Goal: Task Accomplishment & Management: Use online tool/utility

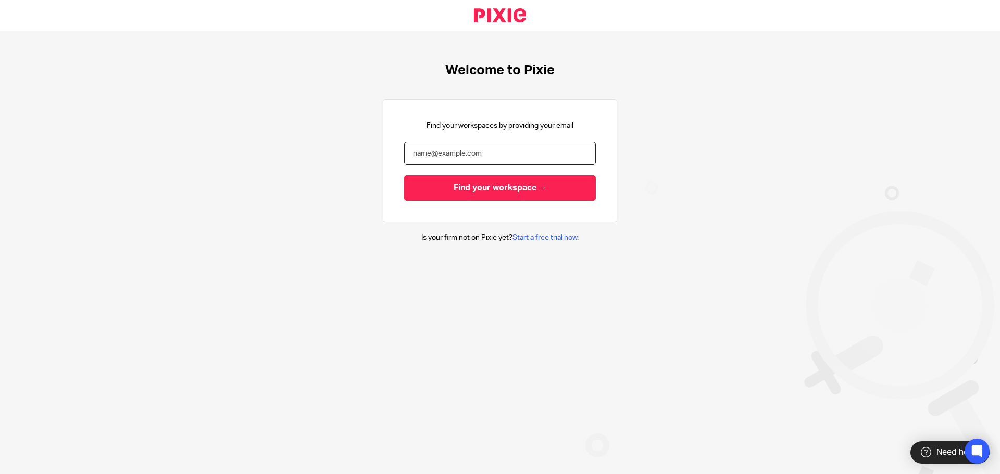
click at [468, 148] on input "email" at bounding box center [500, 153] width 192 height 23
type input "abdul.bangash@corrigan.co.uk"
click at [404, 175] on input "Find your workspace →" at bounding box center [500, 188] width 192 height 26
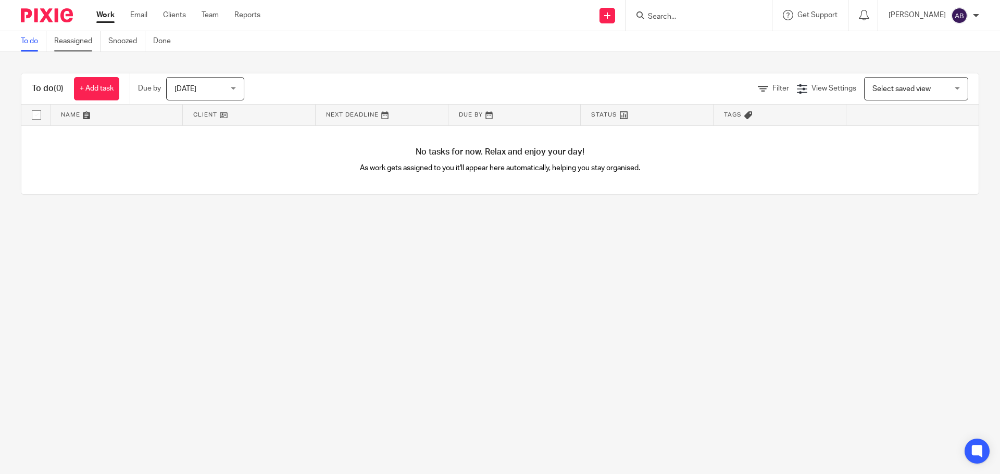
click at [62, 42] on link "Reassigned" at bounding box center [77, 41] width 46 height 20
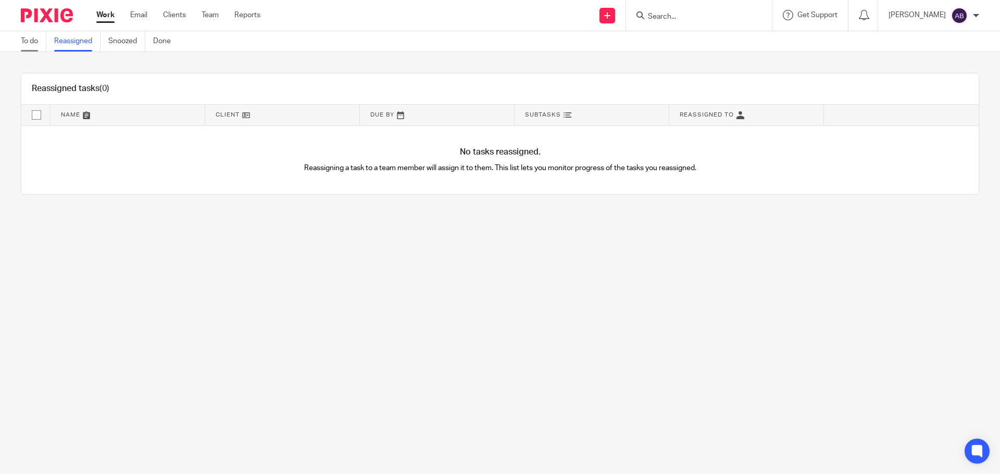
drag, startPoint x: 30, startPoint y: 54, endPoint x: 37, endPoint y: 46, distance: 10.3
click at [31, 53] on div "Reassigned tasks (0) Name Client Due By Subtasks Reassigned To No tasks reassig…" at bounding box center [500, 133] width 1000 height 163
click at [39, 45] on link "To do" at bounding box center [34, 41] width 26 height 20
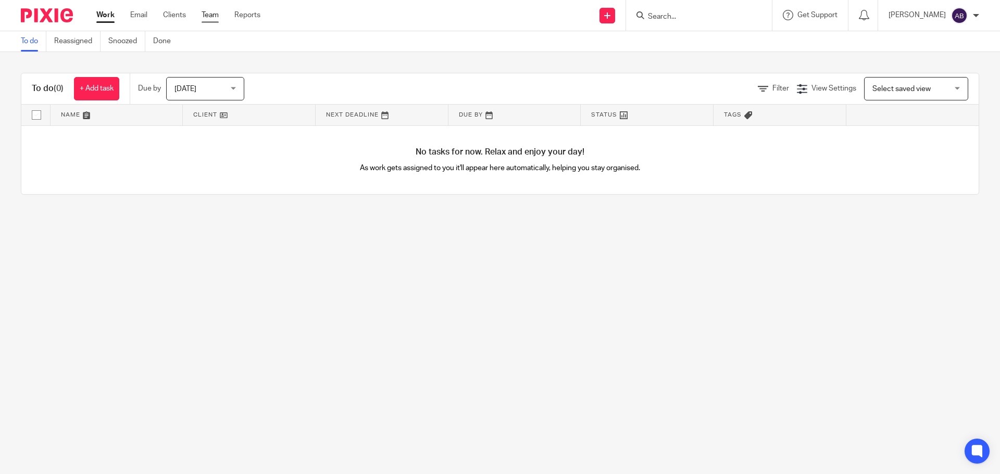
click at [211, 16] on link "Team" at bounding box center [209, 15] width 17 height 10
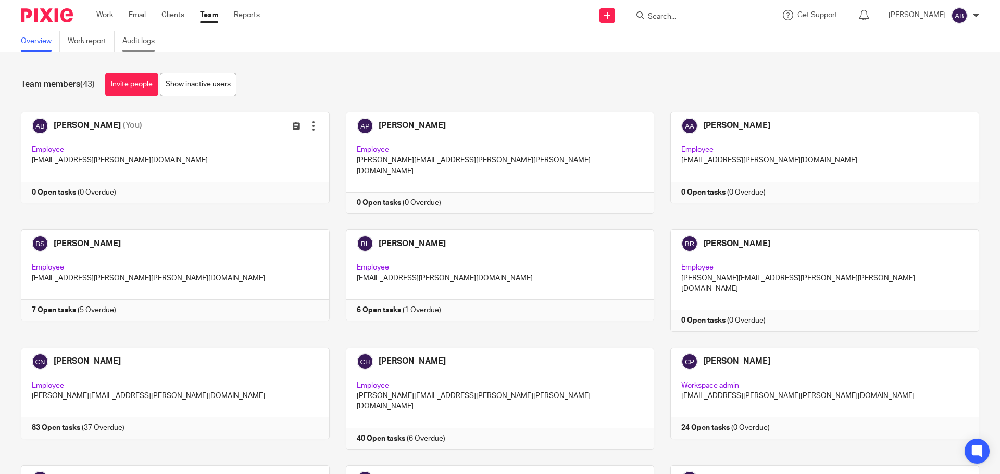
click at [125, 41] on link "Audit logs" at bounding box center [142, 41] width 40 height 20
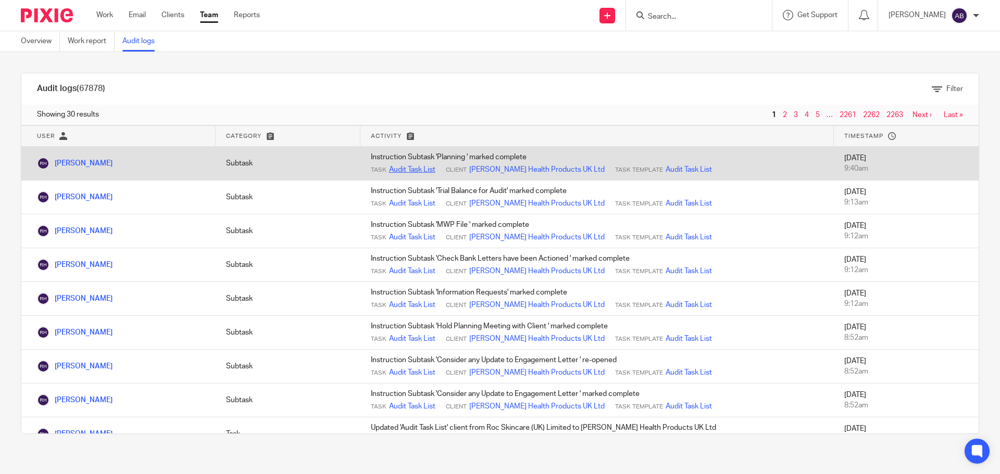
click at [397, 167] on link "Audit Task List" at bounding box center [412, 170] width 46 height 10
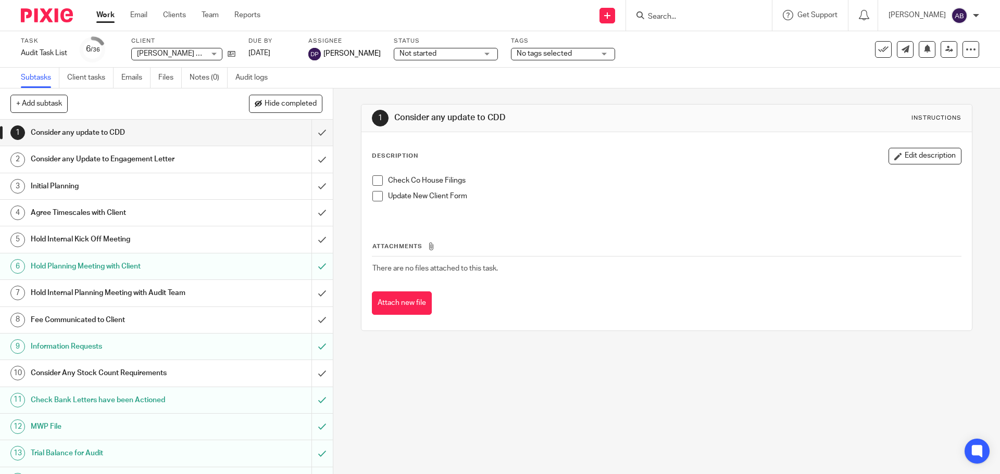
click at [470, 50] on div "Not started Not started" at bounding box center [446, 54] width 104 height 12
click at [471, 51] on div "Not started Not started" at bounding box center [446, 54] width 104 height 12
click at [597, 52] on div "No tags selected" at bounding box center [563, 54] width 104 height 12
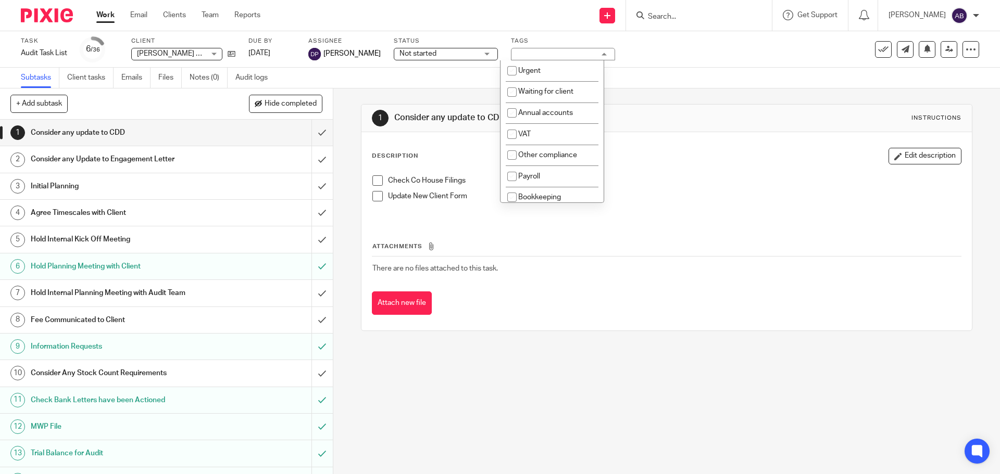
drag, startPoint x: 597, startPoint y: 53, endPoint x: 588, endPoint y: 53, distance: 8.3
click at [596, 53] on div "No tags selected" at bounding box center [563, 54] width 104 height 12
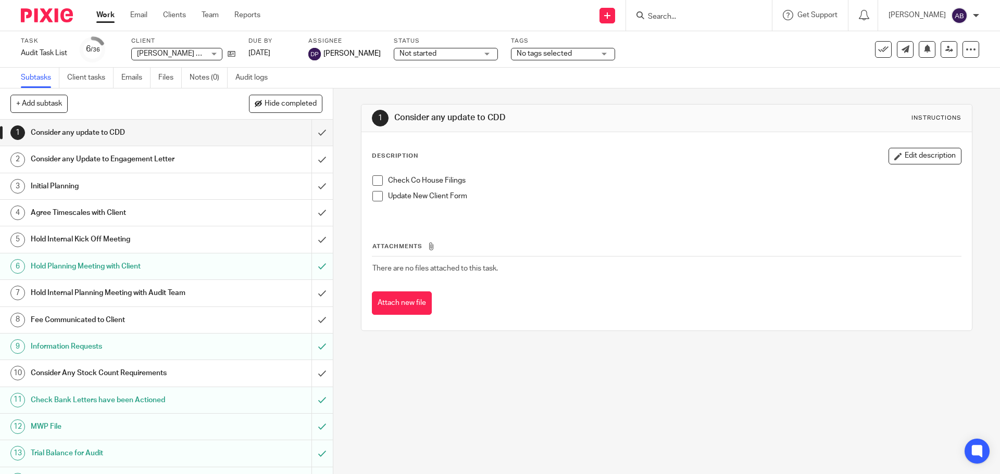
click at [577, 56] on span "No tags selected" at bounding box center [555, 53] width 78 height 11
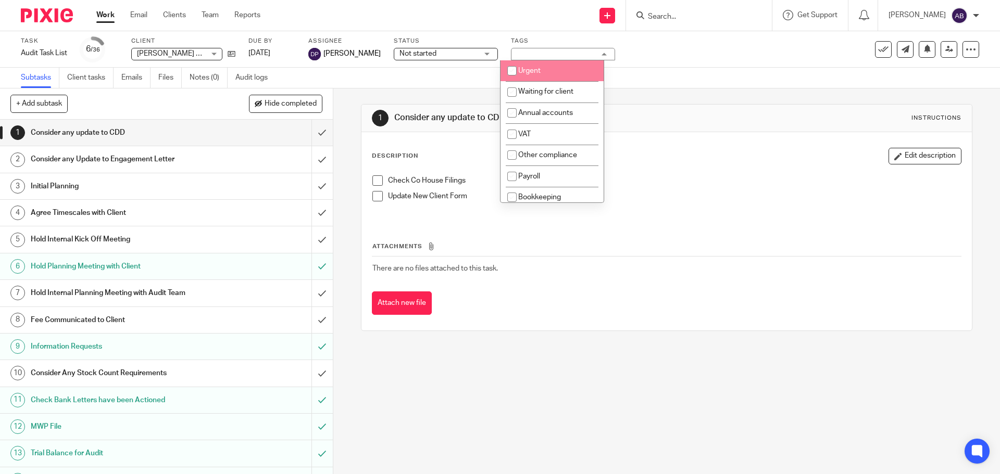
click at [584, 60] on li "Urgent" at bounding box center [551, 70] width 103 height 21
click at [577, 66] on li "Urgent" at bounding box center [551, 70] width 103 height 21
checkbox input "false"
click at [589, 52] on div "No tags selected" at bounding box center [563, 54] width 104 height 12
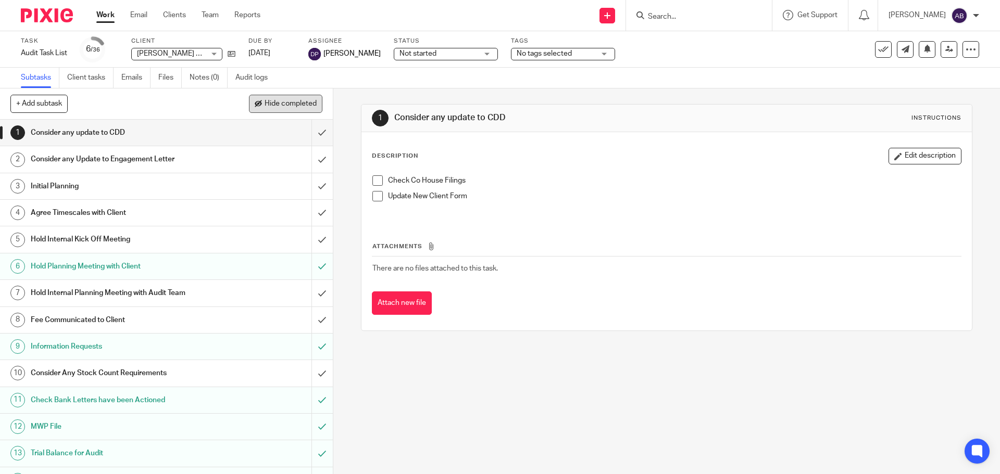
click at [302, 103] on span "Hide completed" at bounding box center [290, 104] width 52 height 8
